Goal: Task Accomplishment & Management: Manage account settings

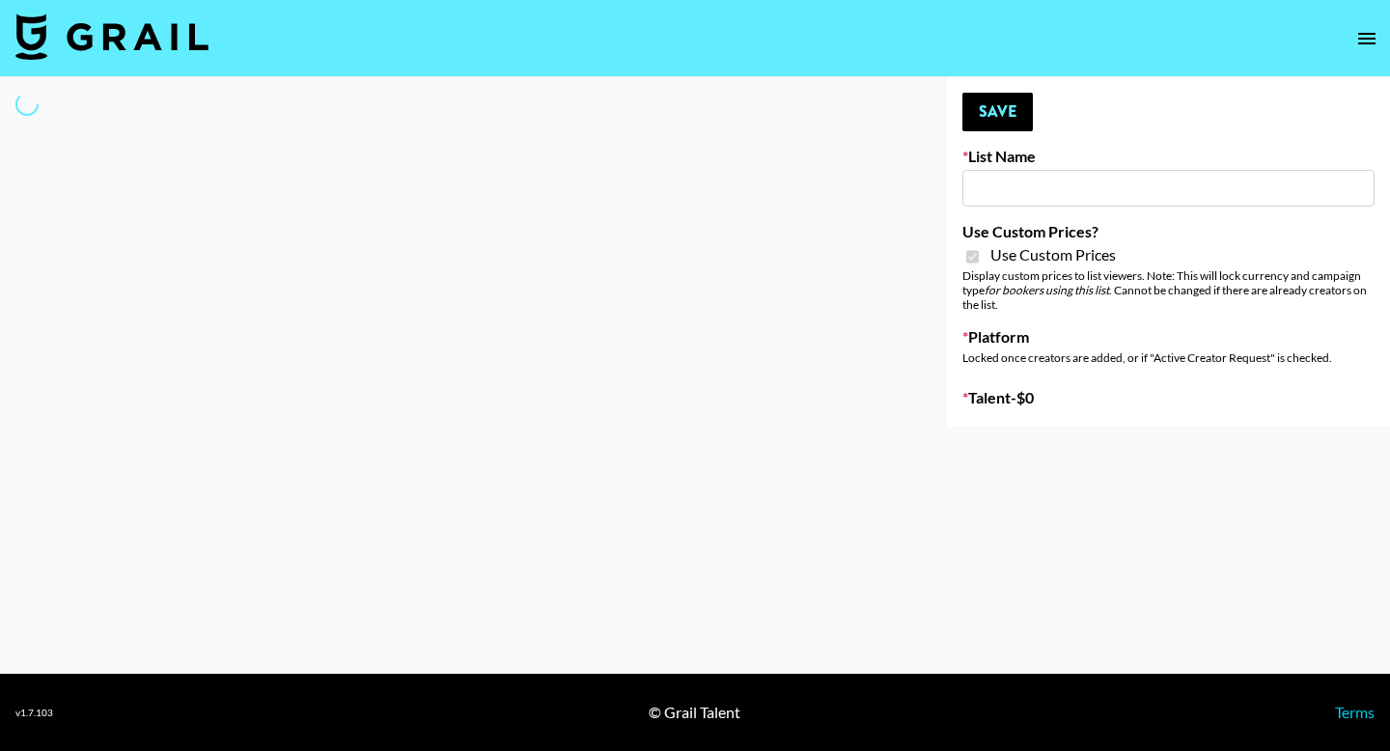
type input "Sleep & Glow"
checkbox input "true"
select select "Brand"
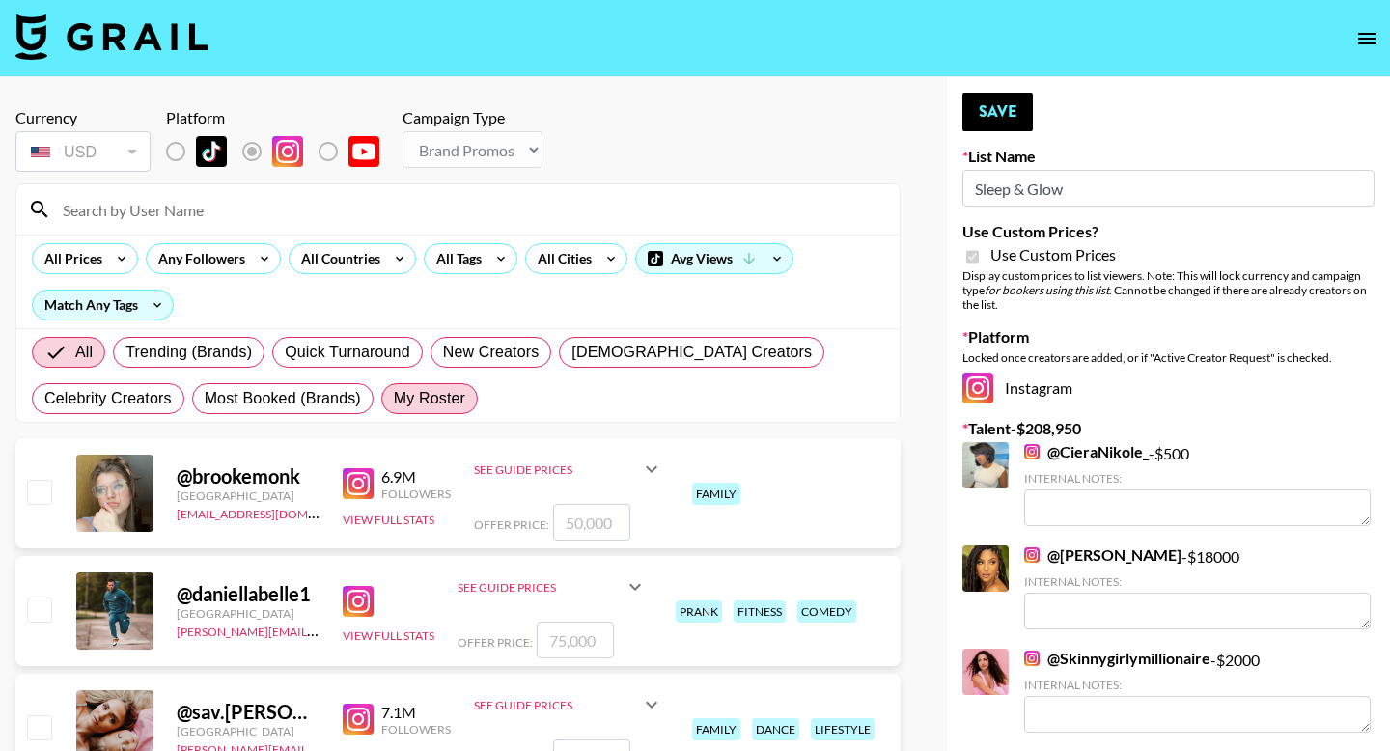
click at [424, 403] on span "My Roster" at bounding box center [429, 398] width 71 height 23
click at [394, 399] on input "My Roster" at bounding box center [394, 399] width 0 height 0
radio input "true"
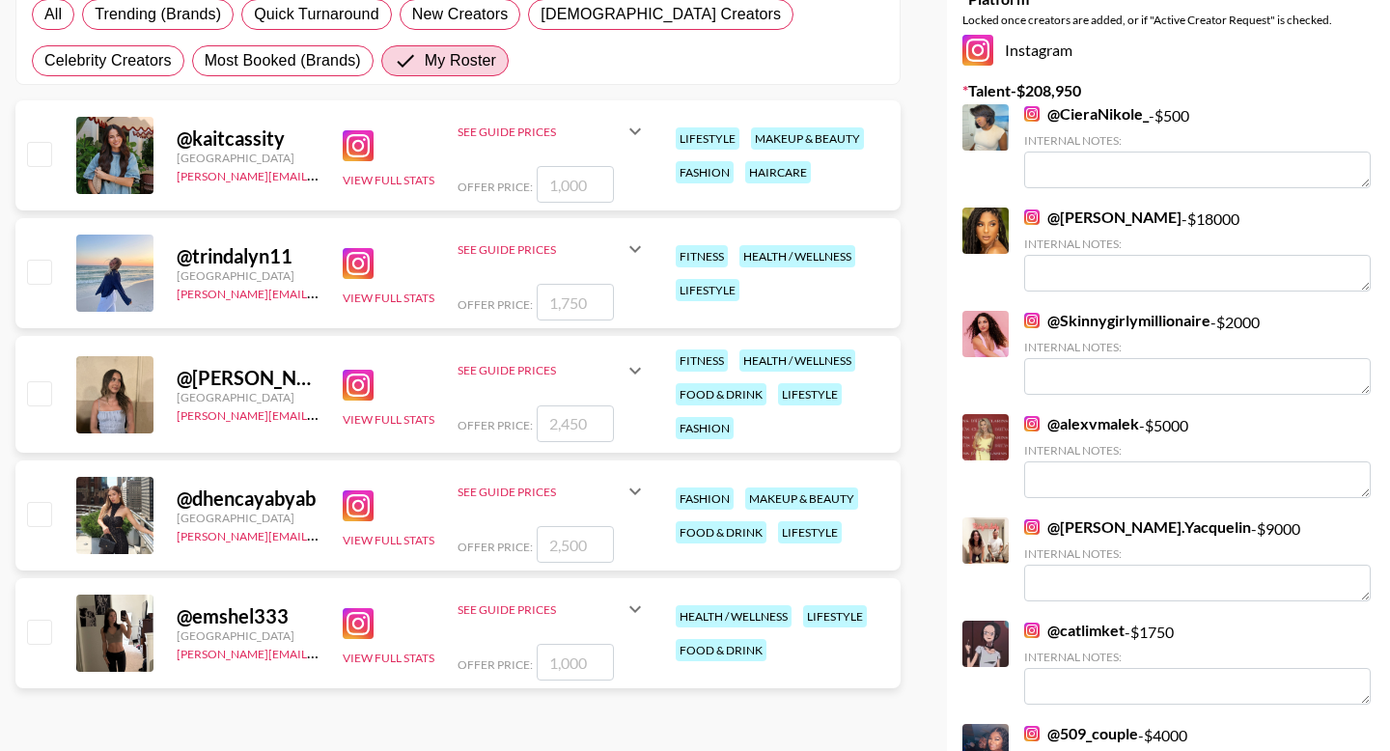
scroll to position [334, 0]
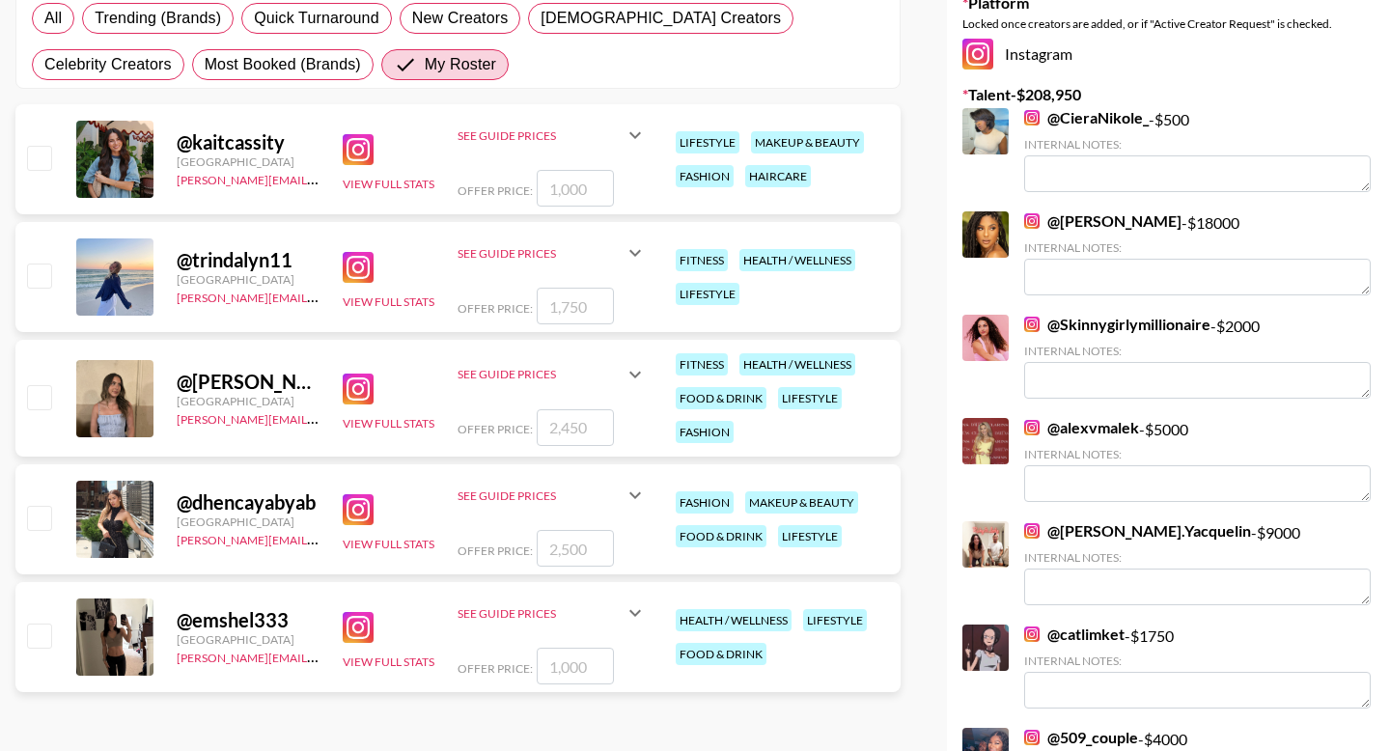
click at [36, 534] on div at bounding box center [38, 519] width 30 height 33
click at [36, 525] on input "checkbox" at bounding box center [38, 517] width 23 height 23
checkbox input "true"
type input "2500"
click at [563, 553] on input "2500" at bounding box center [575, 548] width 77 height 37
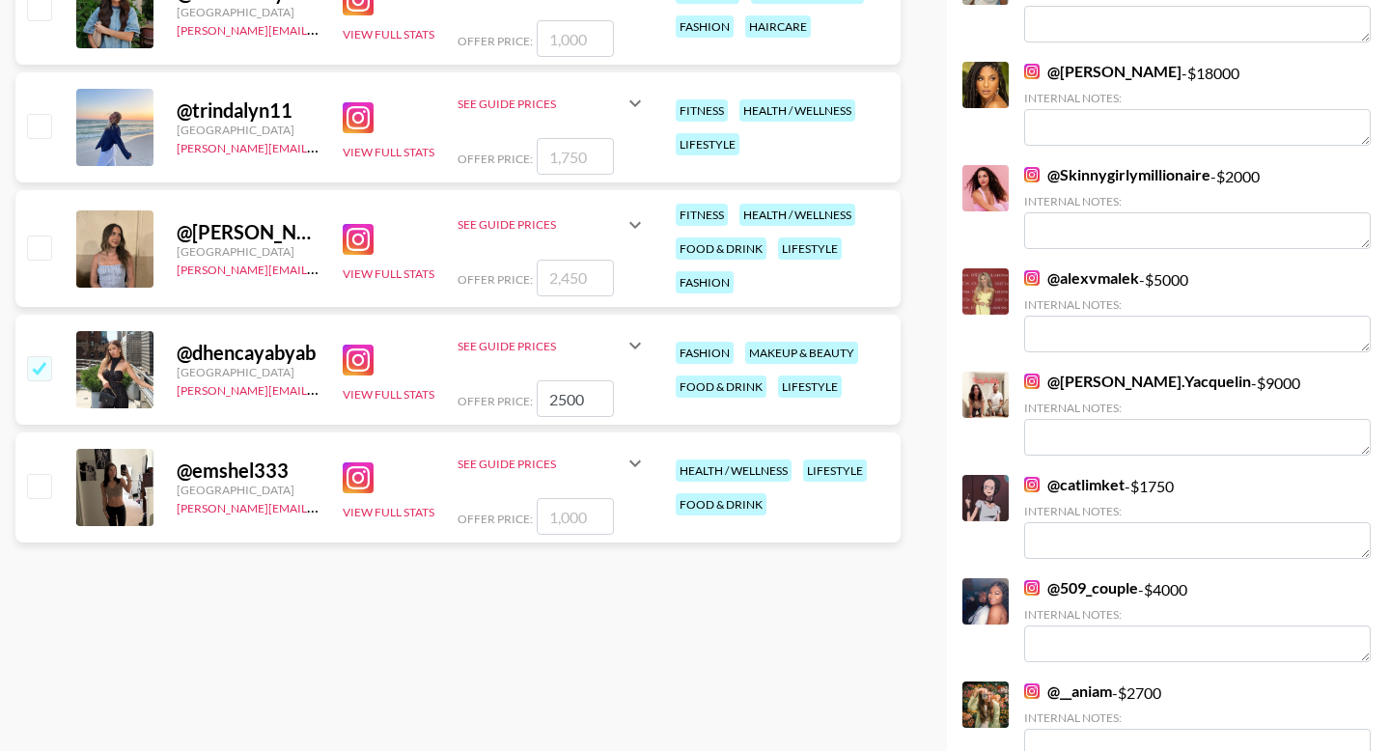
scroll to position [499, 0]
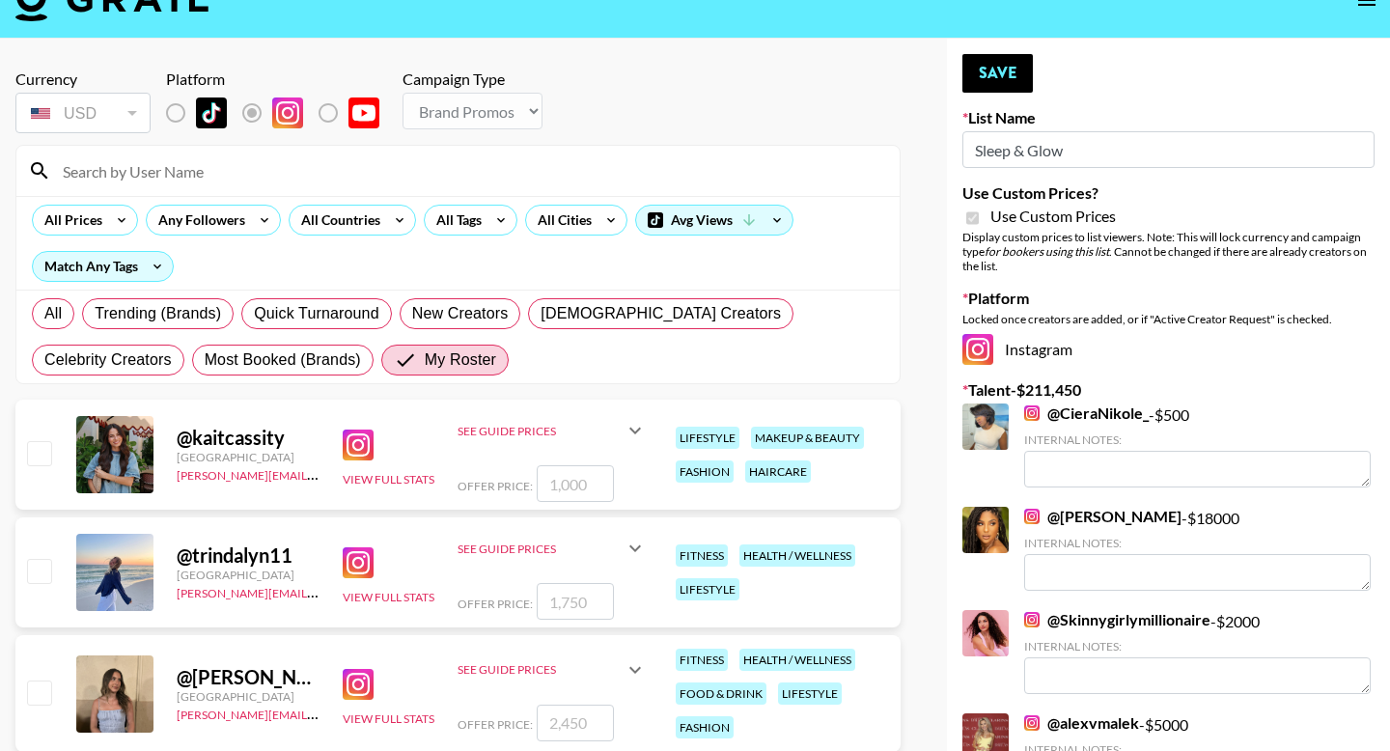
scroll to position [0, 0]
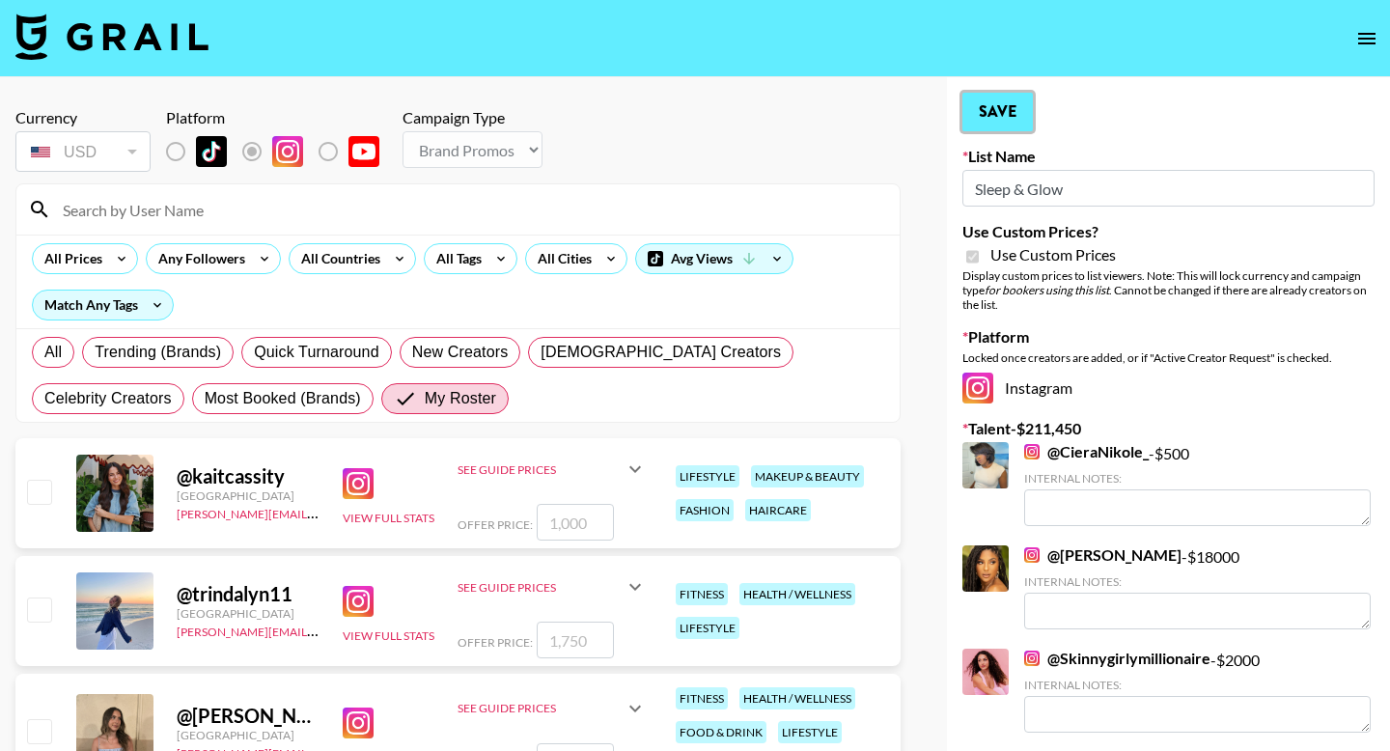
click at [984, 103] on button "Save" at bounding box center [997, 112] width 70 height 39
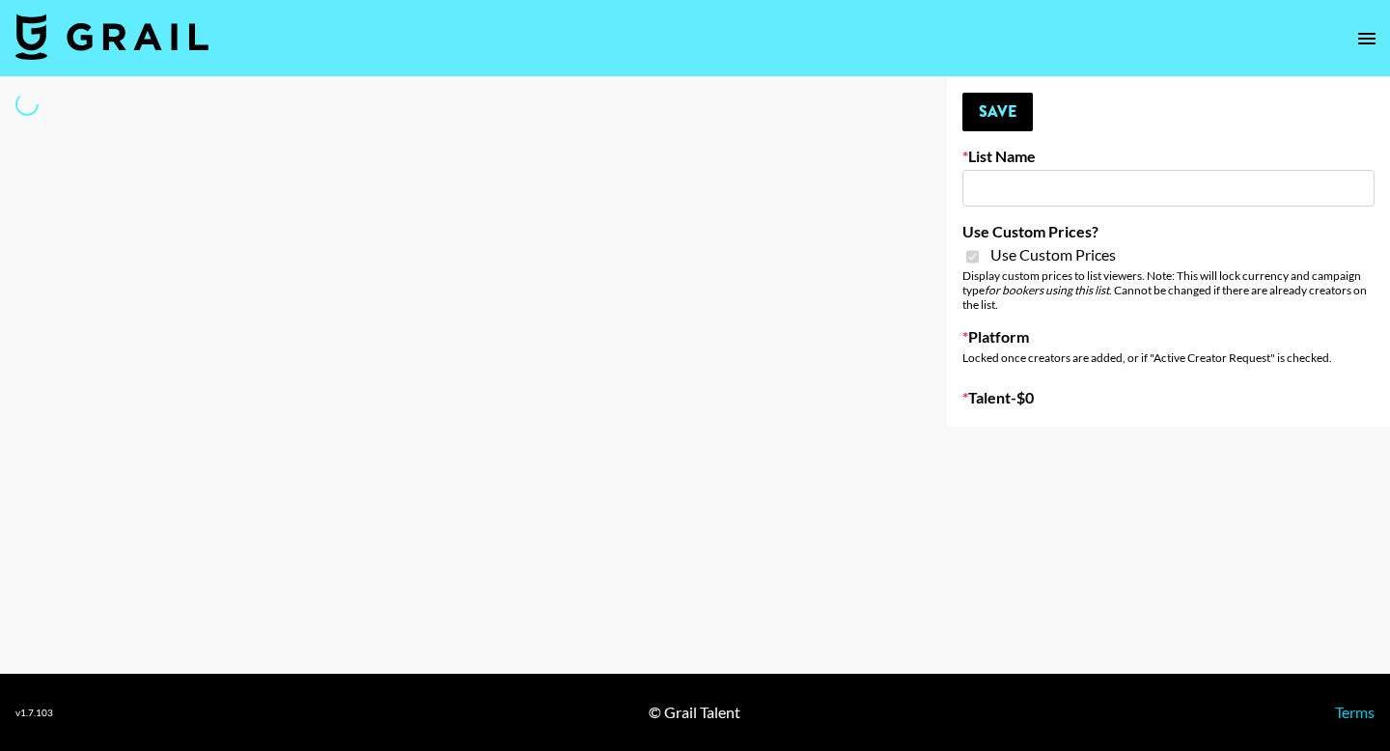
type input "Amaxy Beauty"
checkbox input "true"
select select "Brand"
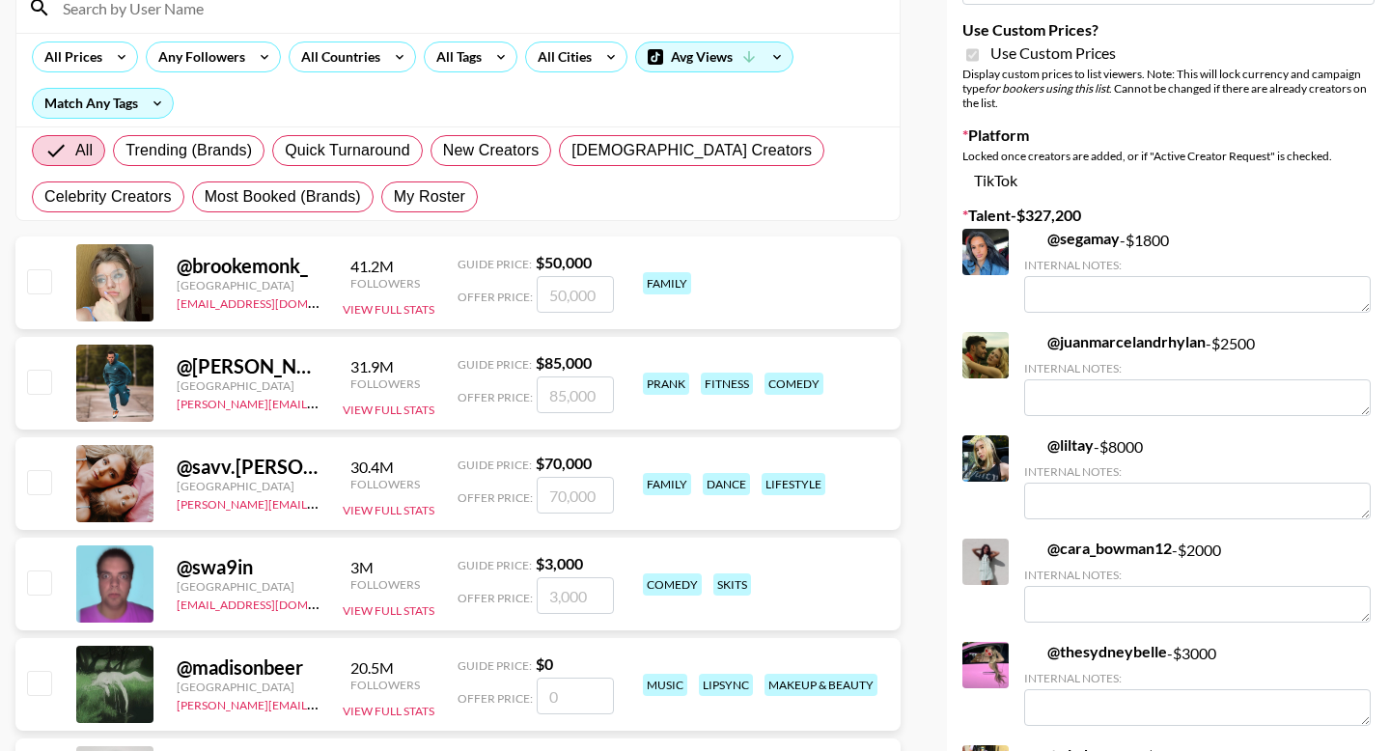
scroll to position [162, 0]
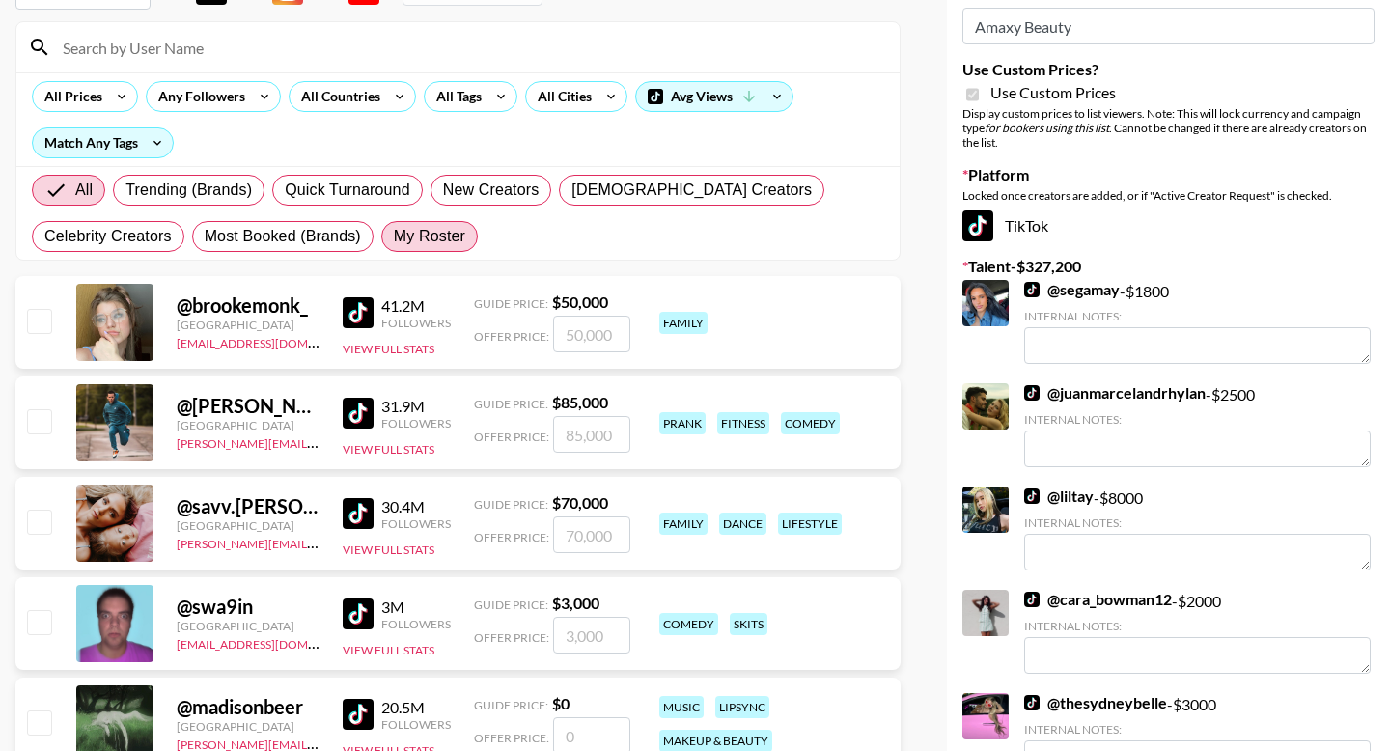
click at [437, 246] on span "My Roster" at bounding box center [429, 236] width 71 height 23
click at [394, 236] on input "My Roster" at bounding box center [394, 236] width 0 height 0
radio input "true"
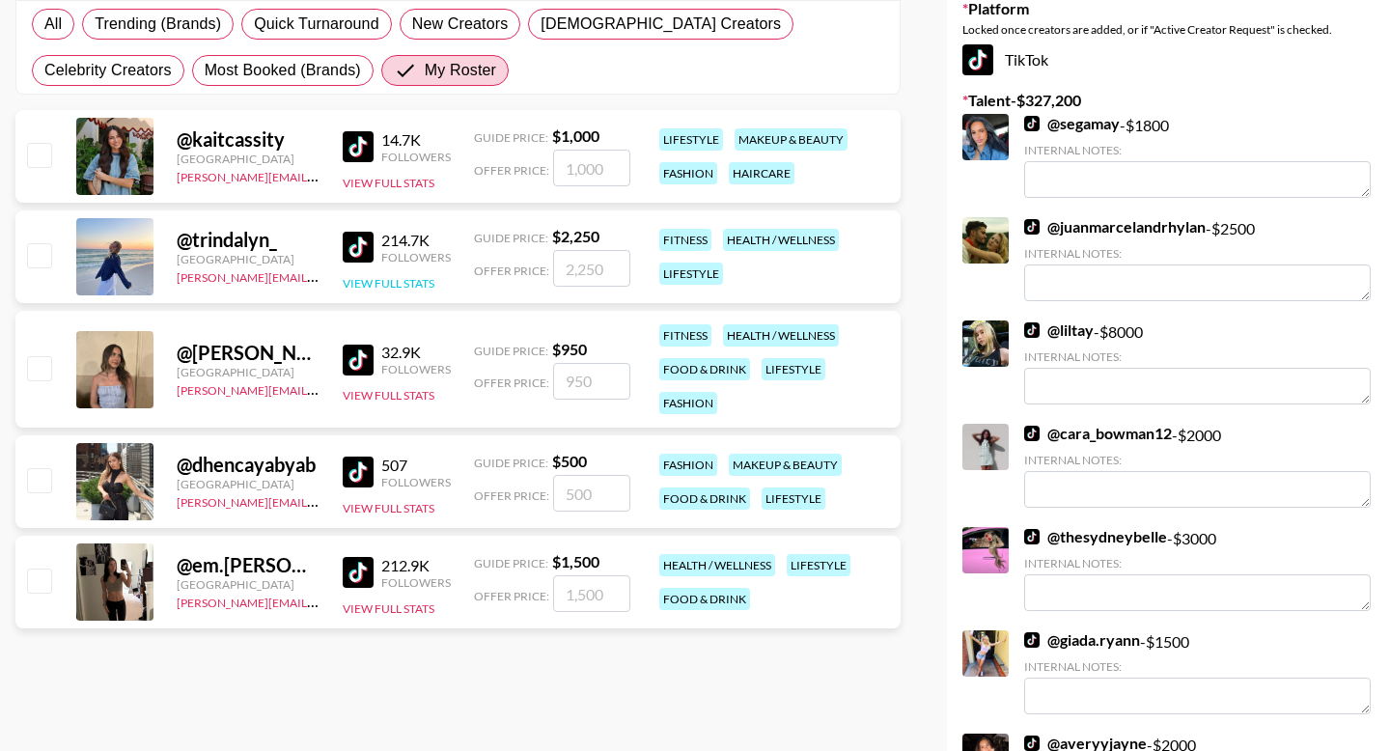
scroll to position [330, 0]
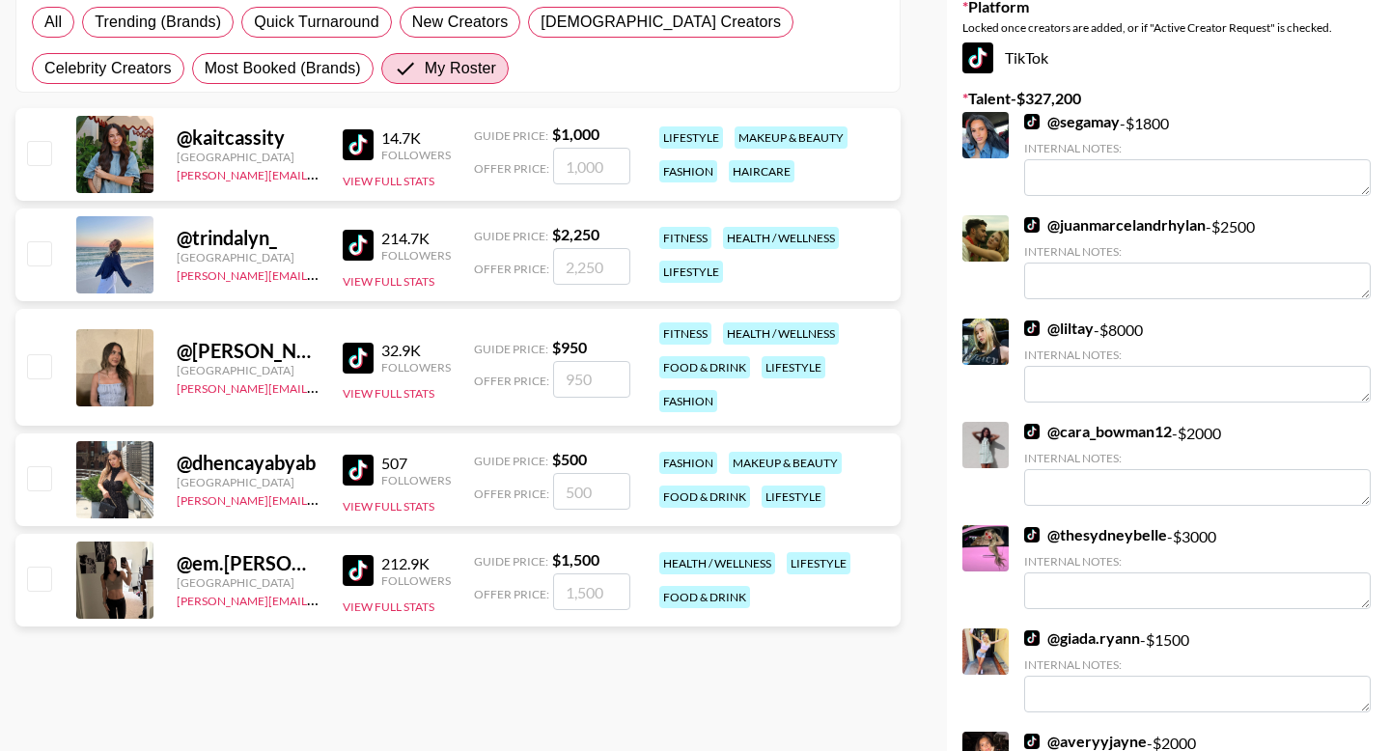
click at [36, 580] on input "checkbox" at bounding box center [38, 578] width 23 height 23
checkbox input "true"
type input "1500"
click at [46, 166] on div at bounding box center [38, 154] width 30 height 33
click at [43, 160] on input "checkbox" at bounding box center [38, 152] width 23 height 23
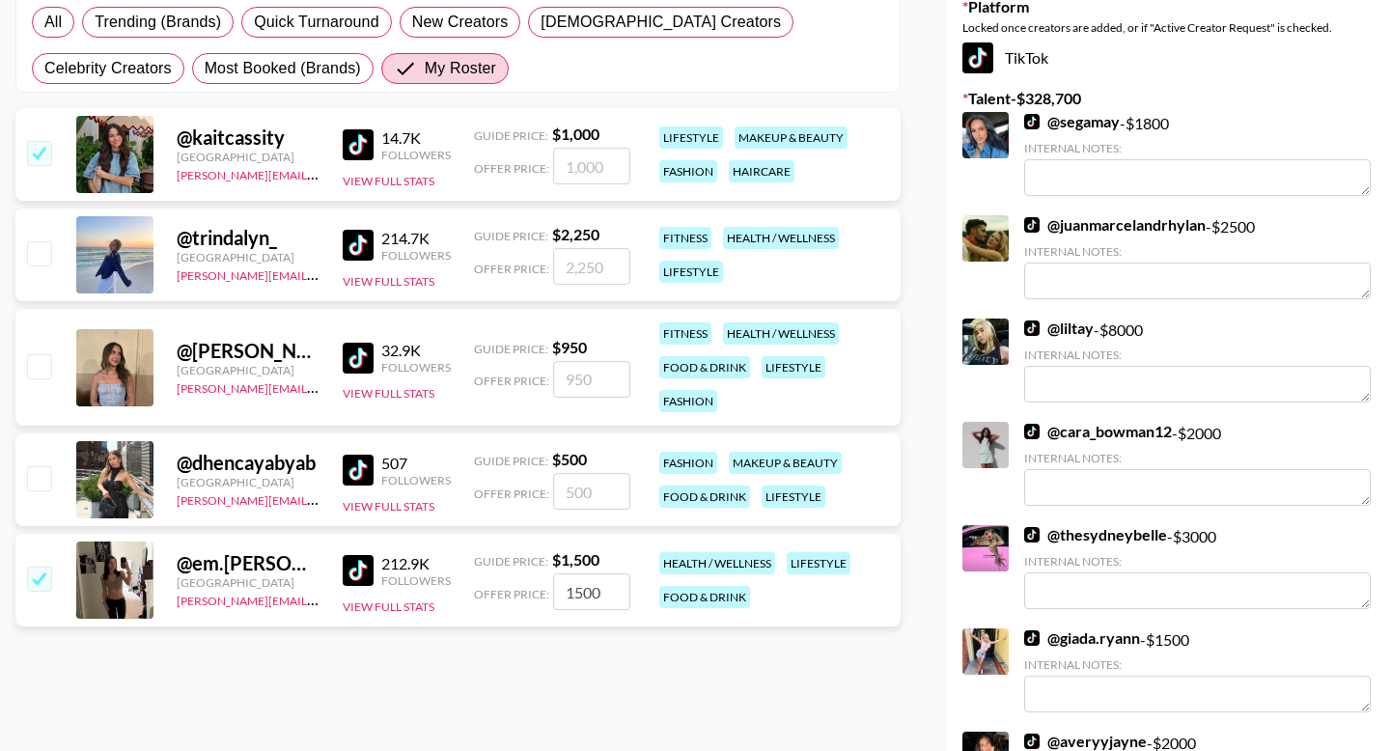
checkbox input "true"
type input "1000"
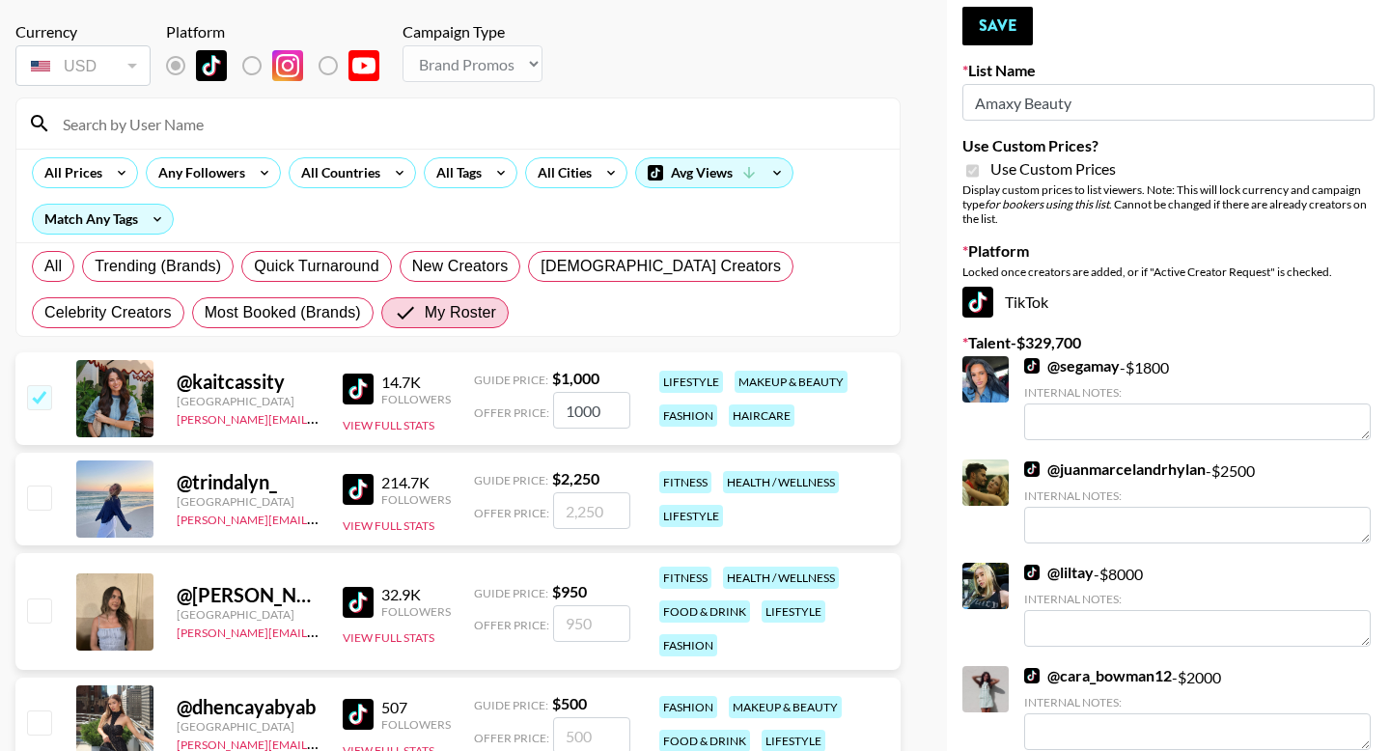
scroll to position [0, 0]
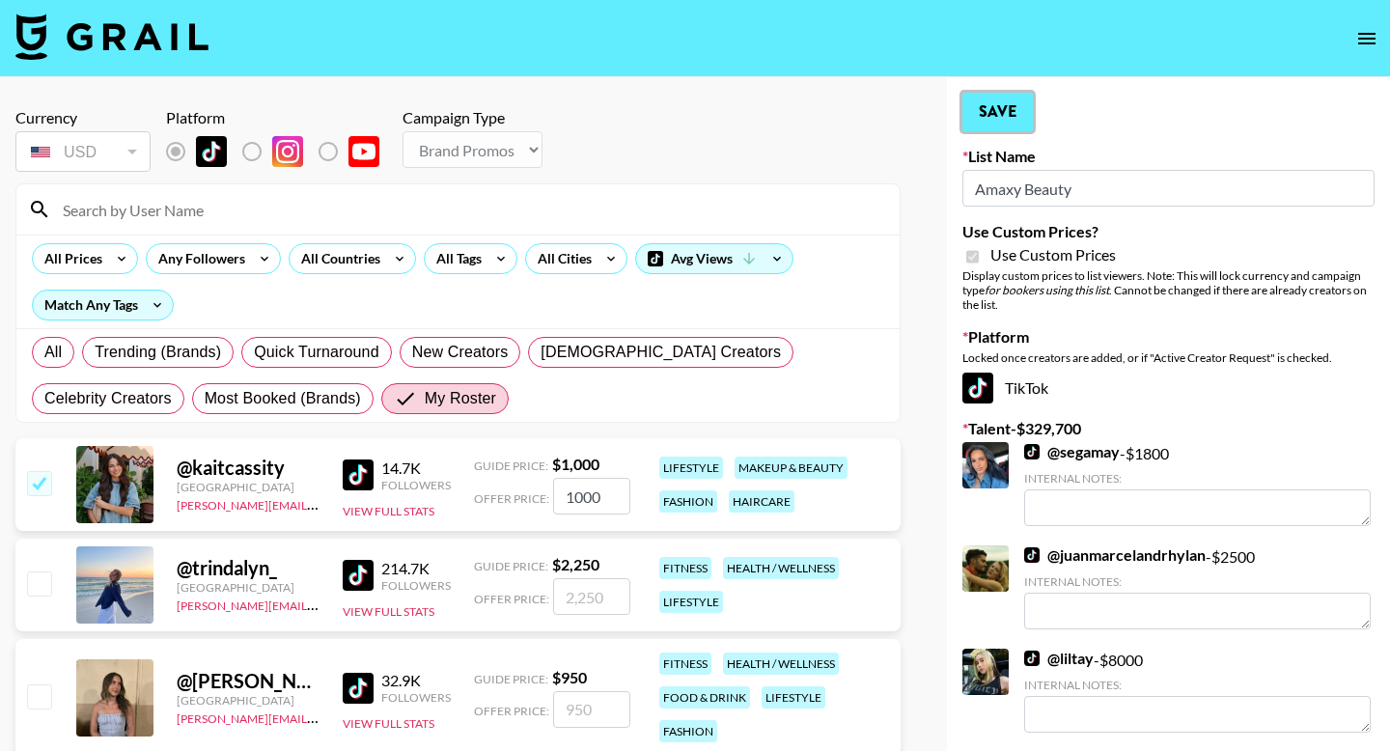
click at [1000, 107] on button "Save" at bounding box center [997, 112] width 70 height 39
